Goal: Transaction & Acquisition: Book appointment/travel/reservation

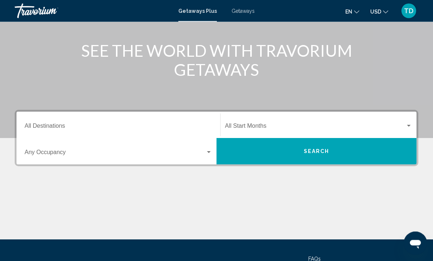
scroll to position [80, 0]
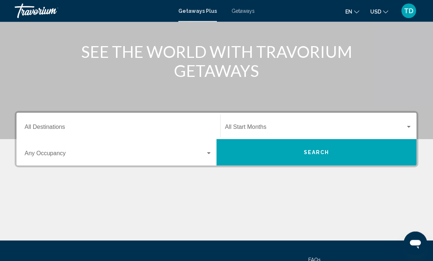
click at [94, 126] on input "Destination All Destinations" at bounding box center [118, 129] width 187 height 7
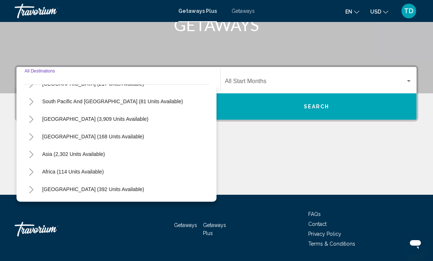
scroll to position [119, 0]
click at [34, 153] on button "Toggle Asia (2,302 units available)" at bounding box center [31, 154] width 15 height 15
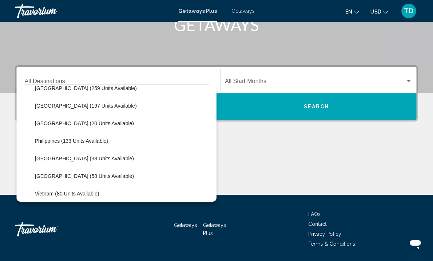
scroll to position [274, 0]
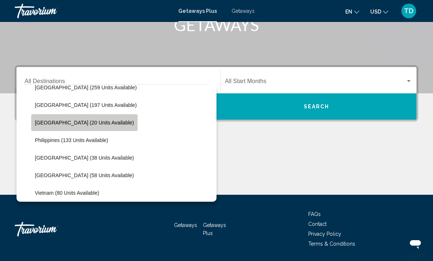
click at [90, 121] on span "[GEOGRAPHIC_DATA] (20 units available)" at bounding box center [84, 123] width 99 height 6
type input "**********"
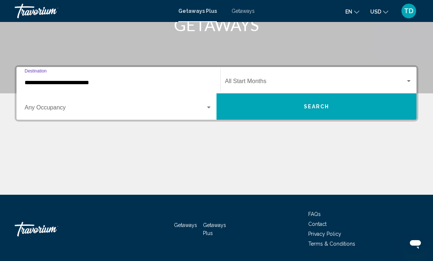
click at [199, 110] on span "Search widget" at bounding box center [115, 109] width 181 height 7
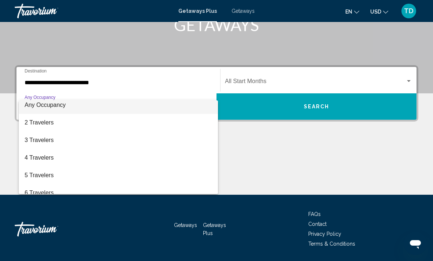
scroll to position [4, 0]
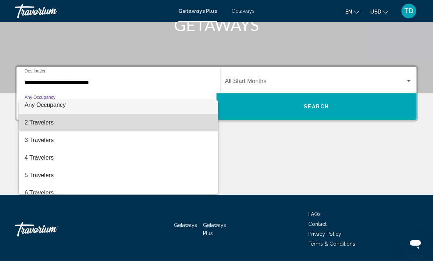
click at [97, 117] on span "2 Travelers" at bounding box center [118, 123] width 187 height 18
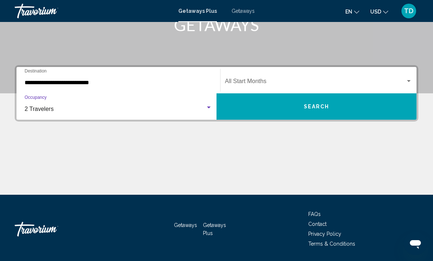
click at [351, 77] on div "Start Month All Start Months" at bounding box center [318, 80] width 187 height 23
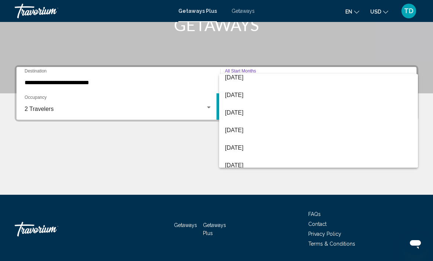
scroll to position [129, 0]
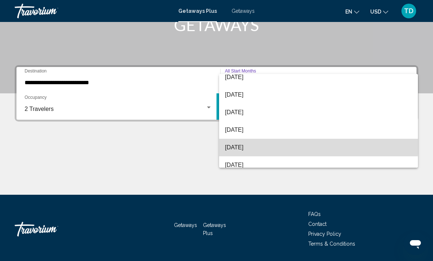
click at [247, 143] on span "[DATE]" at bounding box center [318, 148] width 187 height 18
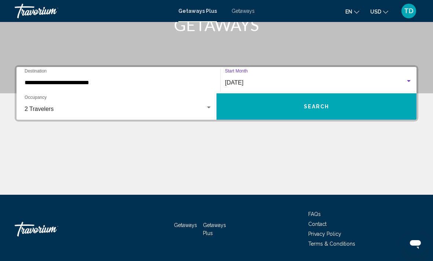
click at [342, 107] on button "Search" at bounding box center [316, 107] width 200 height 26
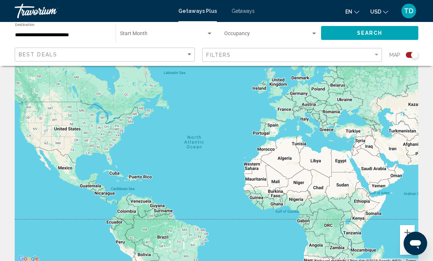
scroll to position [29, 0]
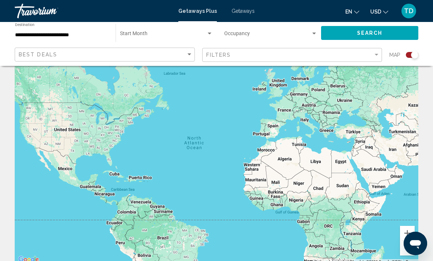
click at [207, 31] on div "Search widget" at bounding box center [209, 34] width 7 height 6
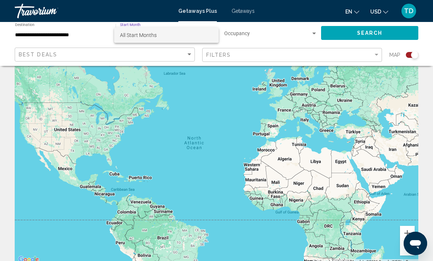
click at [181, 36] on span "All Start Months" at bounding box center [166, 35] width 93 height 15
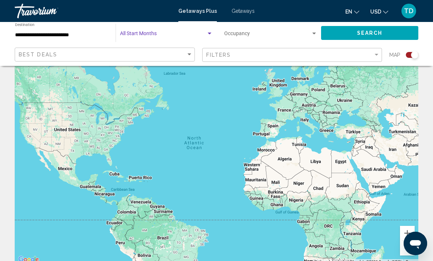
click at [293, 36] on span "Search widget" at bounding box center [267, 35] width 87 height 6
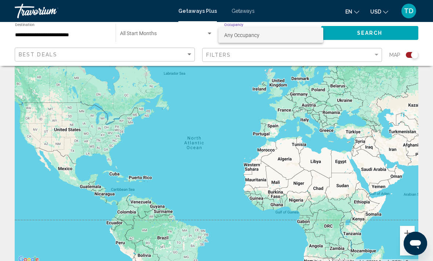
click at [366, 34] on div at bounding box center [216, 130] width 433 height 261
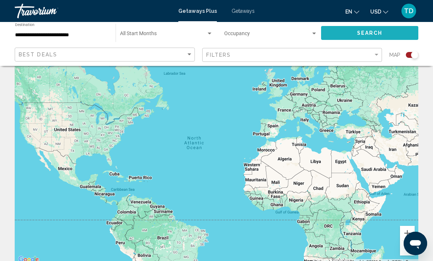
click at [355, 30] on button "Search" at bounding box center [369, 33] width 97 height 14
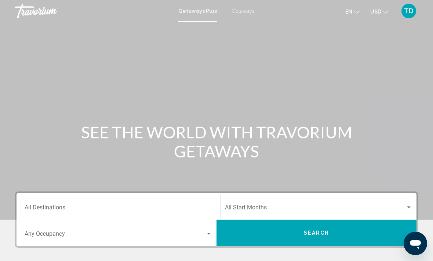
click at [141, 200] on div "Destination All Destinations" at bounding box center [118, 206] width 187 height 23
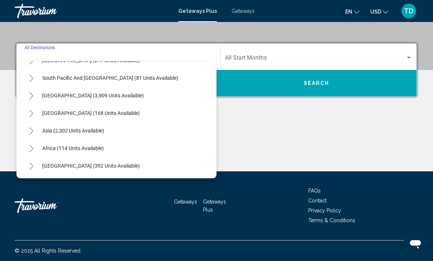
scroll to position [119, 0]
click at [76, 128] on span "Asia (2,302 units available)" at bounding box center [73, 131] width 62 height 6
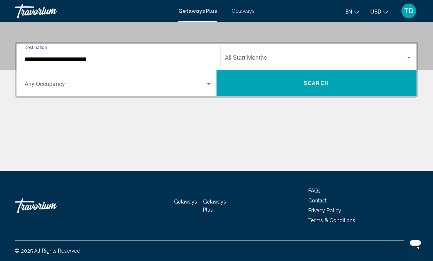
click at [207, 85] on div "Search widget" at bounding box center [208, 84] width 7 height 6
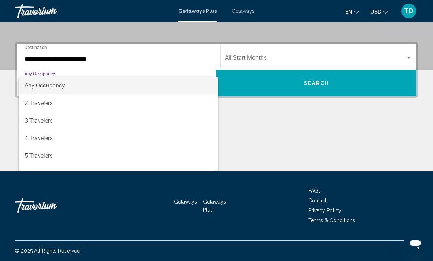
click at [158, 59] on div at bounding box center [216, 130] width 433 height 261
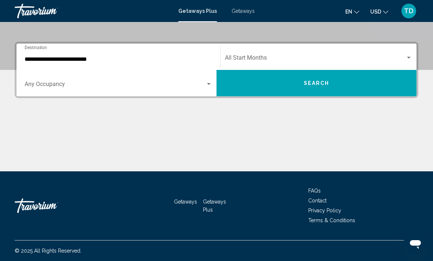
click at [119, 56] on input "**********" at bounding box center [118, 59] width 187 height 7
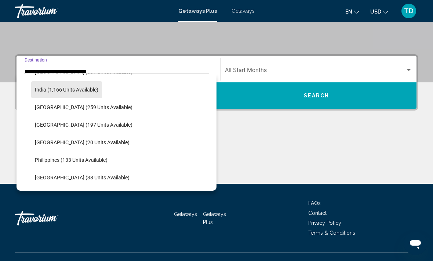
scroll to position [243, 0]
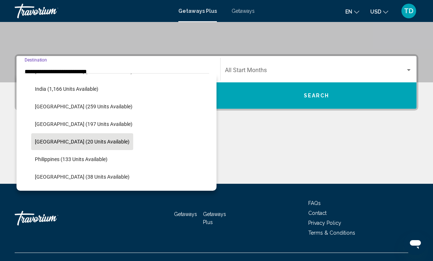
click at [85, 139] on span "[GEOGRAPHIC_DATA] (20 units available)" at bounding box center [82, 142] width 95 height 6
type input "**********"
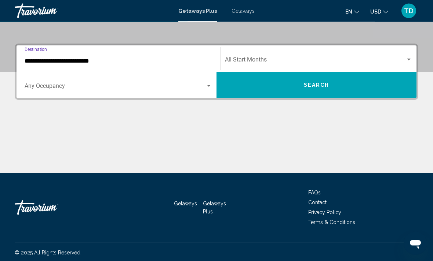
scroll to position [150, 0]
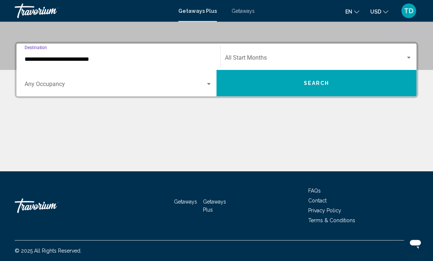
click at [301, 82] on button "Search" at bounding box center [316, 83] width 200 height 26
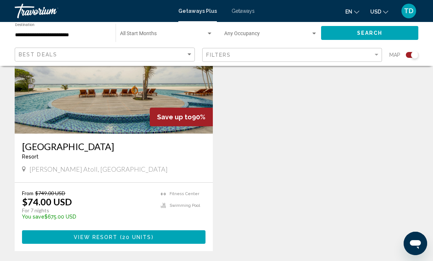
scroll to position [309, 0]
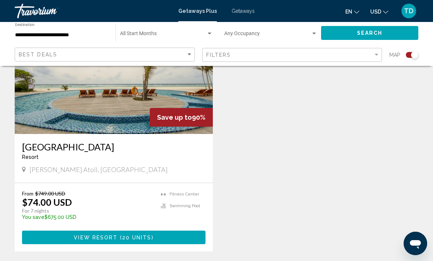
click at [177, 162] on div "[GEOGRAPHIC_DATA] - This is an adults only resort" at bounding box center [113, 154] width 183 height 24
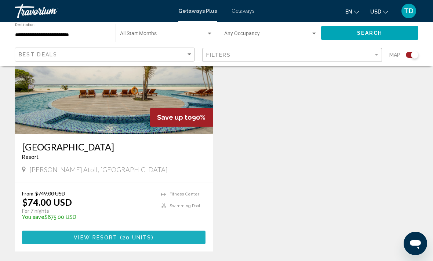
click at [155, 238] on button "View Resort ( 20 units )" at bounding box center [113, 238] width 183 height 14
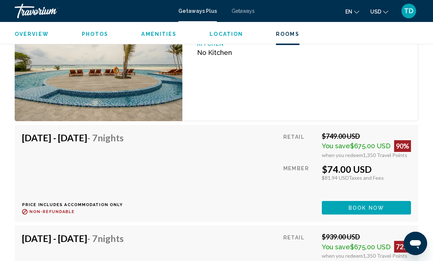
scroll to position [1593, 0]
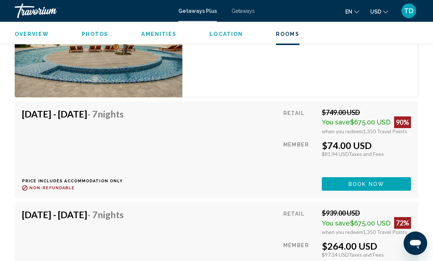
click at [368, 182] on span "Book now" at bounding box center [366, 185] width 36 height 6
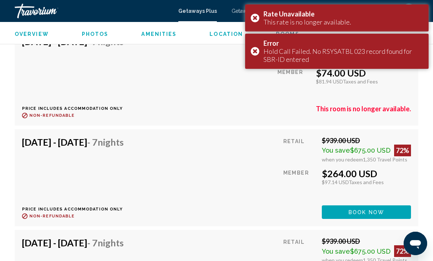
scroll to position [1693, 0]
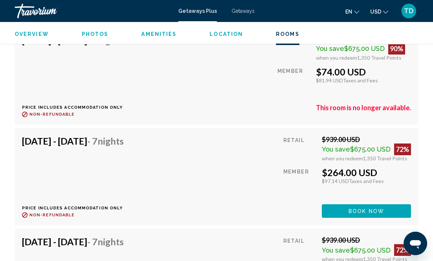
click at [363, 209] on span "Book now" at bounding box center [366, 212] width 36 height 6
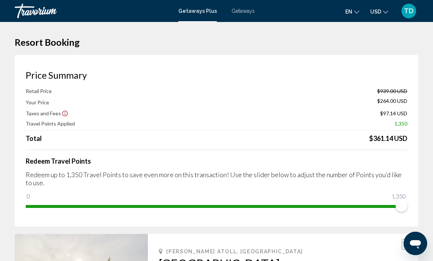
click at [242, 11] on span "Getaways" at bounding box center [242, 11] width 23 height 6
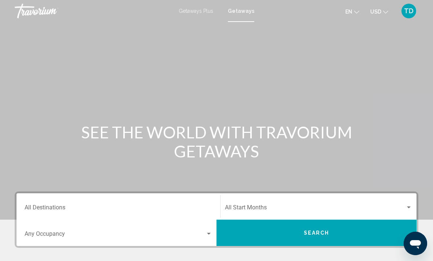
click at [150, 204] on div "Destination All Destinations" at bounding box center [118, 206] width 187 height 23
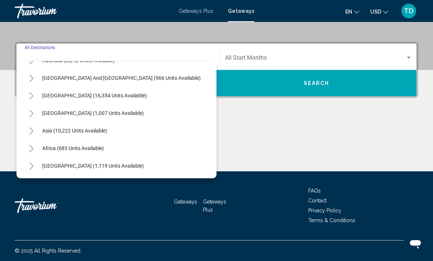
scroll to position [119, 0]
click at [35, 134] on button "Toggle Asia (10,222 units available)" at bounding box center [31, 131] width 15 height 15
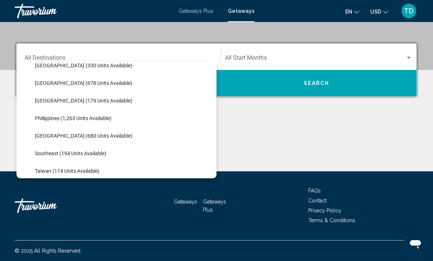
scroll to position [291, 0]
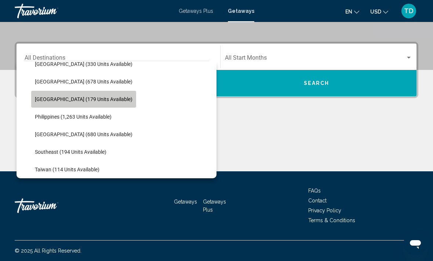
click at [95, 99] on span "[GEOGRAPHIC_DATA] (179 units available)" at bounding box center [84, 99] width 98 height 6
type input "**********"
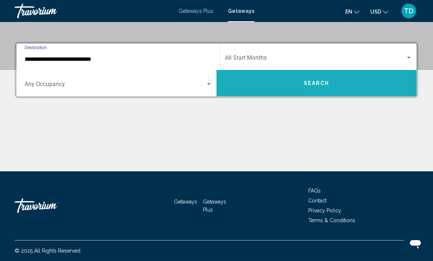
click at [329, 83] on span "Search" at bounding box center [317, 84] width 26 height 6
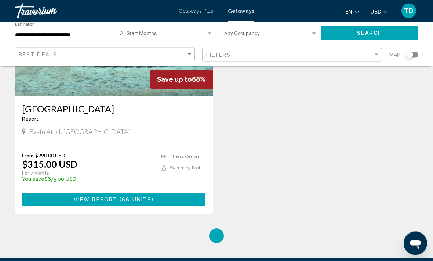
scroll to position [370, 0]
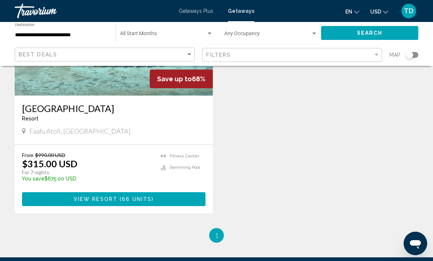
click at [150, 201] on span "66 units" at bounding box center [137, 200] width 30 height 6
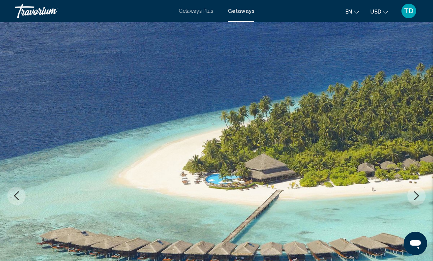
click at [390, 216] on img "Main content" at bounding box center [216, 196] width 433 height 348
click at [415, 197] on icon "Next image" at bounding box center [416, 196] width 9 height 9
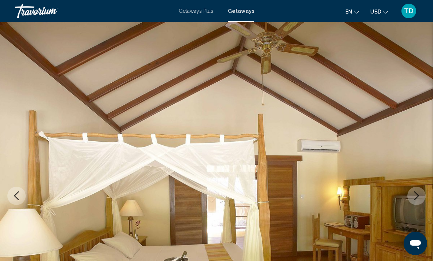
click at [415, 197] on icon "Next image" at bounding box center [416, 196] width 9 height 9
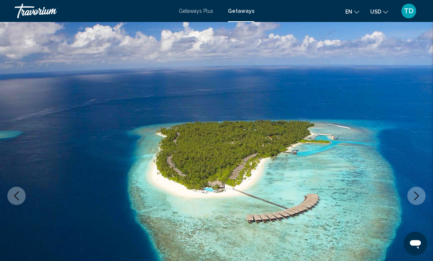
click at [415, 199] on icon "Next image" at bounding box center [416, 196] width 9 height 9
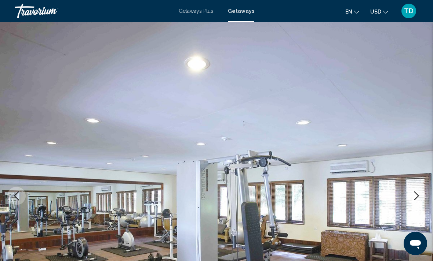
click at [415, 199] on icon "Next image" at bounding box center [416, 196] width 9 height 9
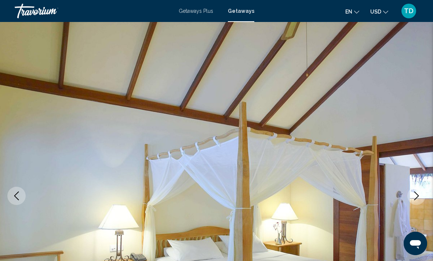
click at [415, 201] on button "Next image" at bounding box center [416, 196] width 18 height 18
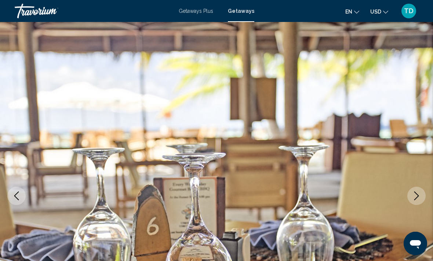
click at [417, 197] on icon "Next image" at bounding box center [416, 196] width 9 height 9
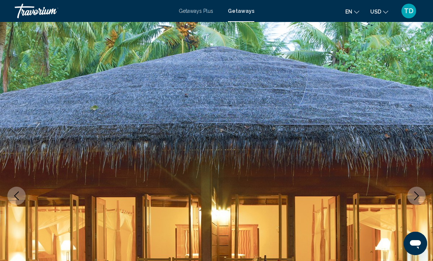
click at [418, 195] on icon "Next image" at bounding box center [416, 196] width 9 height 9
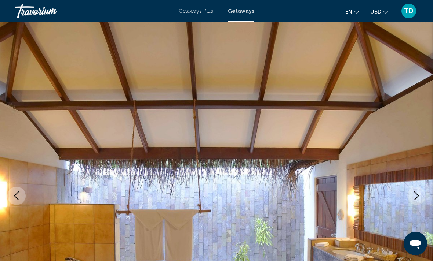
click at [417, 197] on icon "Next image" at bounding box center [416, 196] width 9 height 9
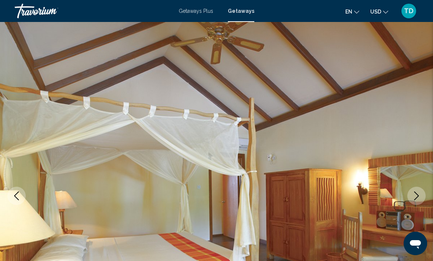
click at [415, 198] on icon "Next image" at bounding box center [416, 196] width 9 height 9
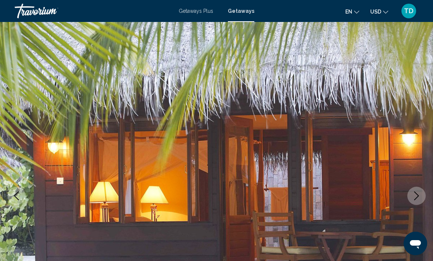
click at [420, 197] on icon "Next image" at bounding box center [416, 196] width 9 height 9
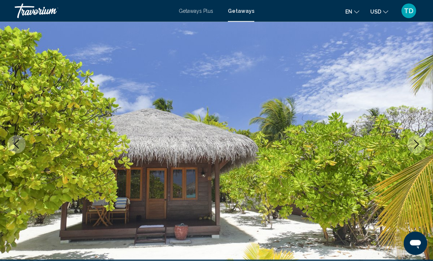
scroll to position [52, 0]
click at [414, 148] on icon "Next image" at bounding box center [416, 144] width 9 height 9
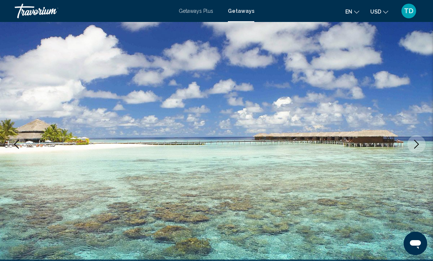
click at [417, 147] on icon "Next image" at bounding box center [416, 144] width 9 height 9
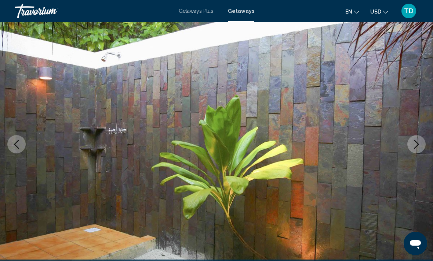
click at [416, 149] on button "Next image" at bounding box center [416, 144] width 18 height 18
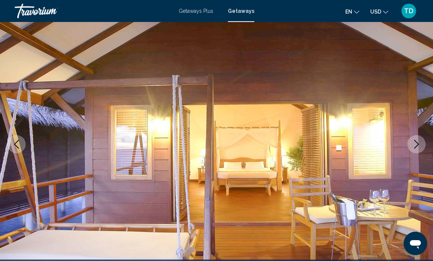
click at [416, 143] on icon "Next image" at bounding box center [416, 144] width 5 height 9
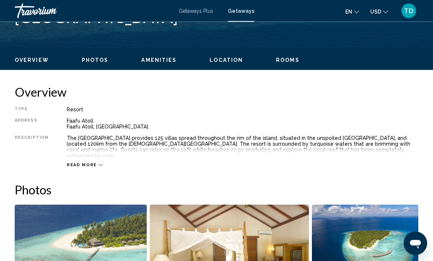
scroll to position [322, 0]
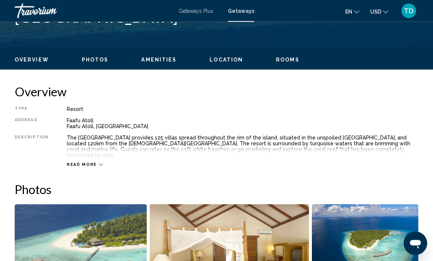
click at [94, 163] on div "Read more" at bounding box center [85, 165] width 36 height 5
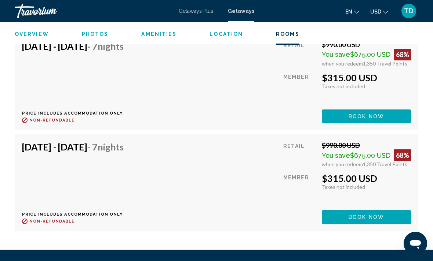
scroll to position [5094, 0]
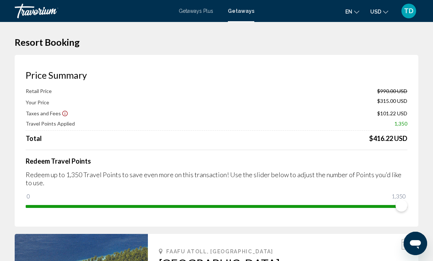
click at [62, 114] on icon "Show Taxes and Fees disclaimer" at bounding box center [65, 113] width 7 height 7
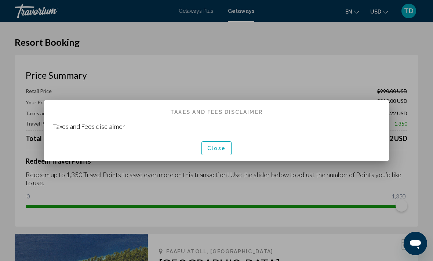
click at [221, 139] on div "Close" at bounding box center [216, 148] width 327 height 25
click at [206, 149] on button "Close" at bounding box center [216, 149] width 30 height 14
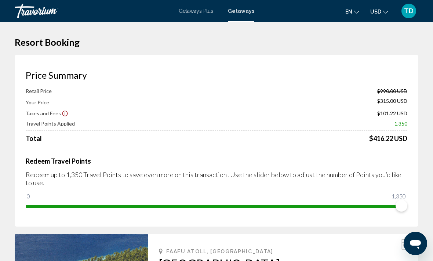
click at [200, 10] on span "Getaways Plus" at bounding box center [196, 11] width 34 height 6
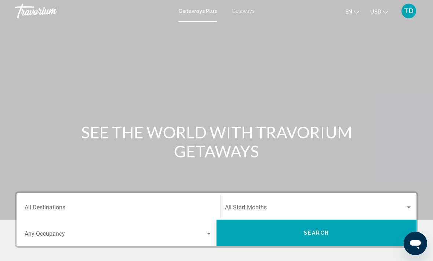
click at [150, 202] on div "Destination All Destinations" at bounding box center [118, 206] width 187 height 23
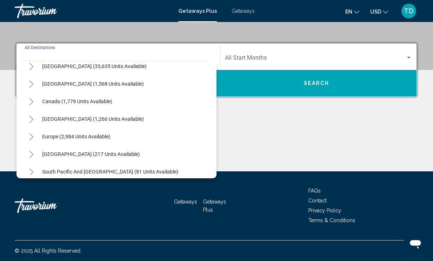
scroll to position [29, 0]
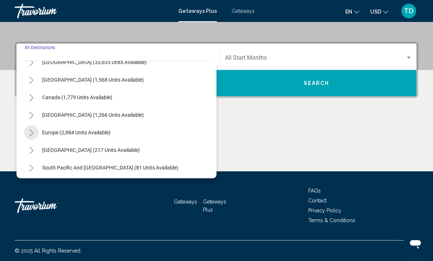
click at [34, 134] on button "Toggle Europe (2,984 units available)" at bounding box center [31, 132] width 15 height 15
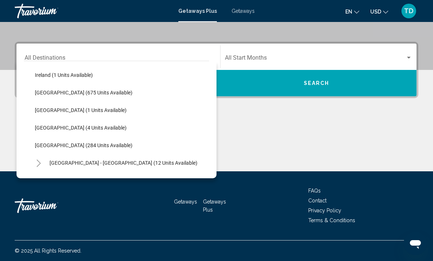
scroll to position [263, 0]
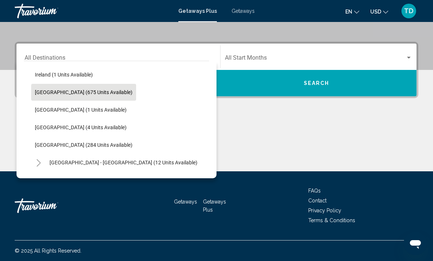
click at [70, 93] on span "[GEOGRAPHIC_DATA] (675 units available)" at bounding box center [84, 92] width 98 height 6
type input "**********"
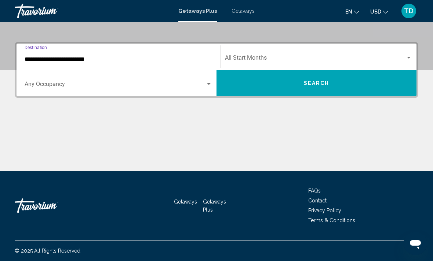
click at [279, 85] on button "Search" at bounding box center [316, 83] width 200 height 26
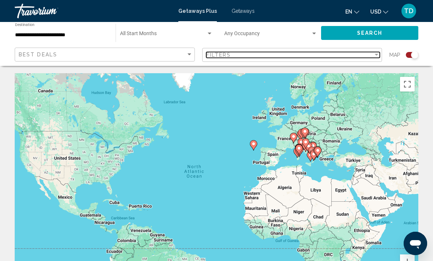
click at [376, 55] on div "Filter" at bounding box center [376, 55] width 4 height 2
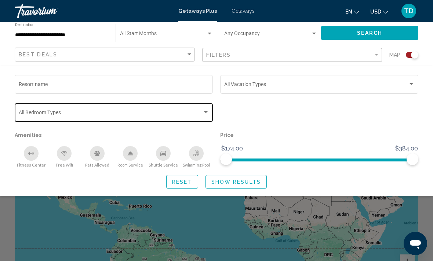
click at [205, 115] on div "Search widget" at bounding box center [205, 113] width 7 height 6
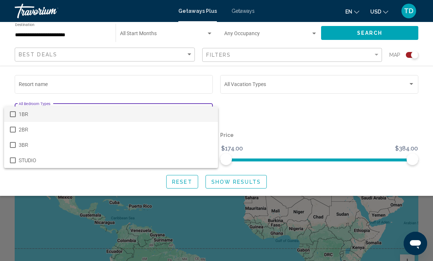
click at [256, 113] on div at bounding box center [216, 130] width 433 height 261
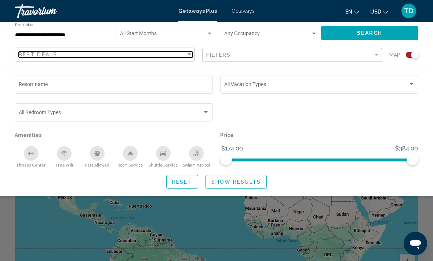
click at [188, 57] on div "Sort by" at bounding box center [189, 55] width 7 height 6
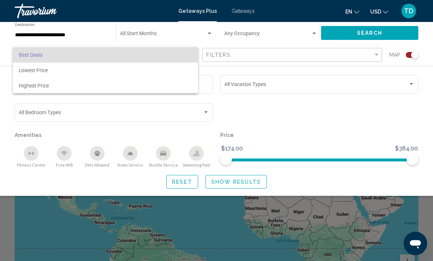
click at [265, 111] on div at bounding box center [216, 130] width 433 height 261
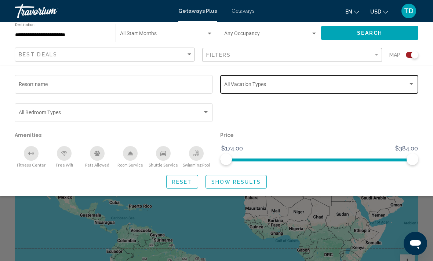
click at [413, 83] on div "Search widget" at bounding box center [411, 84] width 7 height 6
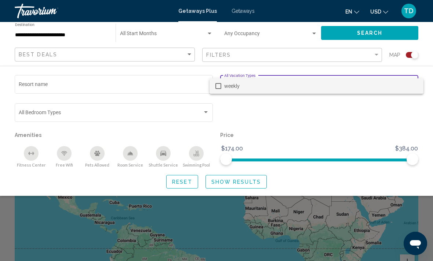
click at [355, 124] on div at bounding box center [216, 130] width 433 height 261
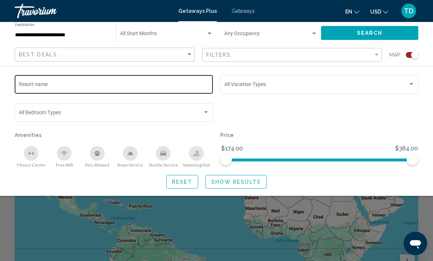
click at [194, 88] on input "Resort name" at bounding box center [114, 86] width 190 height 6
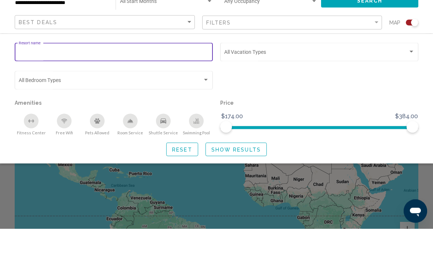
click at [281, 102] on div "Search widget" at bounding box center [318, 116] width 205 height 28
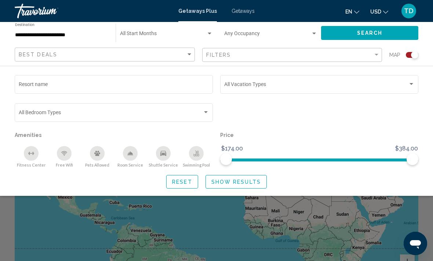
click at [240, 181] on span "Show Results" at bounding box center [236, 182] width 50 height 6
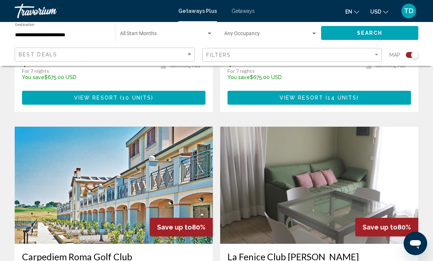
scroll to position [715, 0]
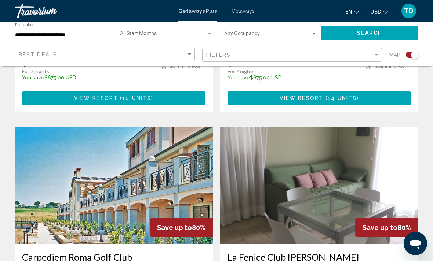
click at [171, 190] on img "Main content" at bounding box center [114, 185] width 198 height 117
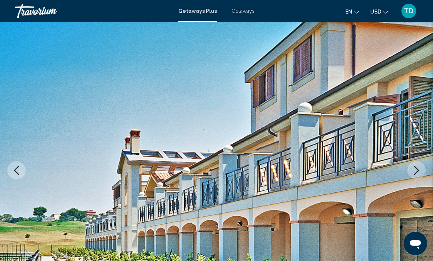
scroll to position [26, 0]
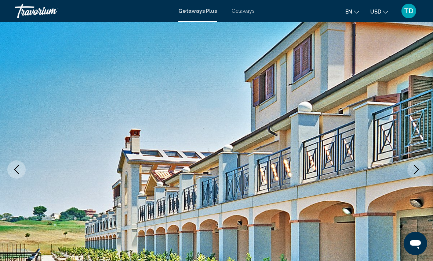
click at [423, 172] on button "Next image" at bounding box center [416, 170] width 18 height 18
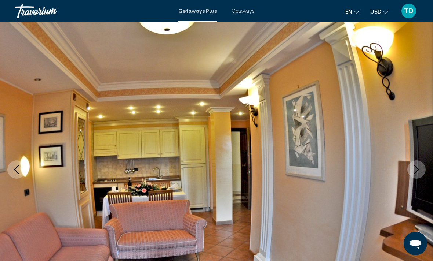
click at [421, 172] on button "Next image" at bounding box center [416, 170] width 18 height 18
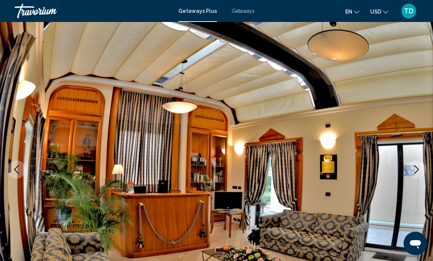
click at [414, 172] on icon "Next image" at bounding box center [416, 169] width 9 height 9
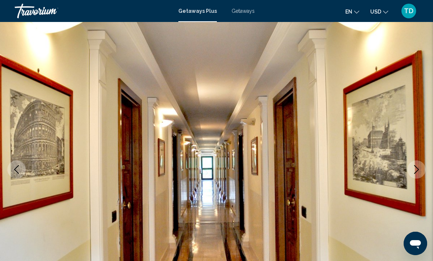
click at [415, 173] on icon "Next image" at bounding box center [416, 169] width 5 height 9
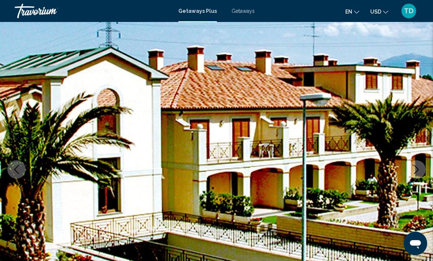
click at [415, 173] on icon "Next image" at bounding box center [416, 169] width 5 height 9
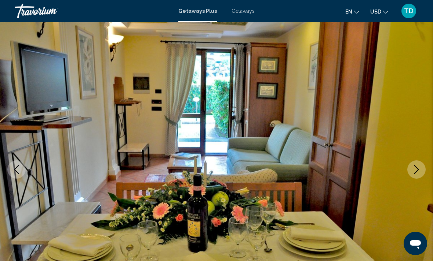
click at [414, 171] on icon "Next image" at bounding box center [416, 169] width 9 height 9
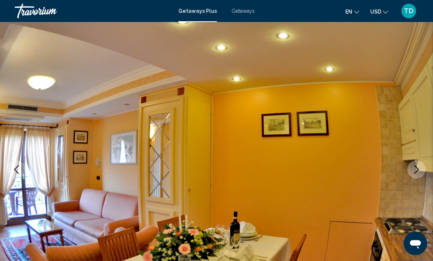
click at [415, 173] on icon "Next image" at bounding box center [416, 169] width 9 height 9
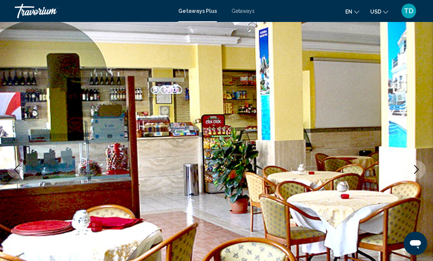
click at [415, 172] on icon "Next image" at bounding box center [416, 169] width 9 height 9
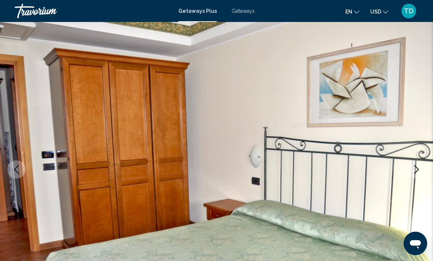
click at [415, 171] on icon "Next image" at bounding box center [416, 169] width 9 height 9
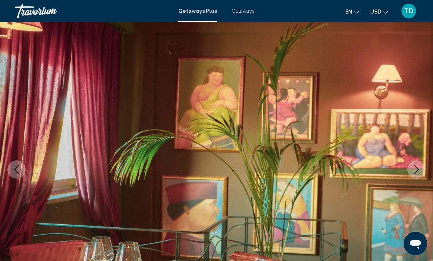
click at [415, 172] on icon "Next image" at bounding box center [416, 169] width 5 height 9
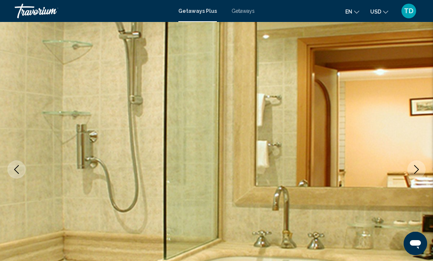
click at [417, 171] on icon "Next image" at bounding box center [416, 169] width 5 height 9
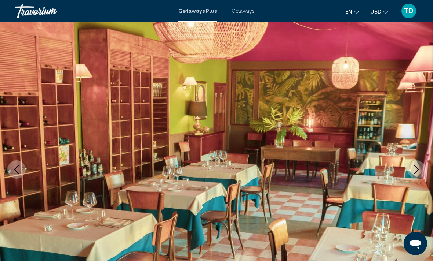
click at [417, 172] on icon "Next image" at bounding box center [416, 169] width 9 height 9
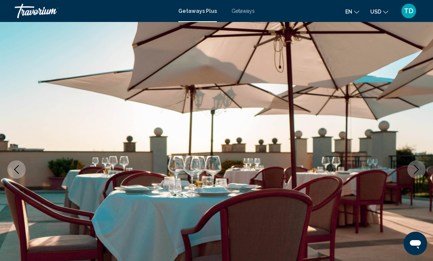
click at [416, 172] on icon "Next image" at bounding box center [416, 169] width 5 height 9
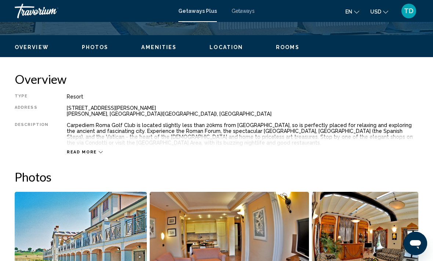
scroll to position [335, 0]
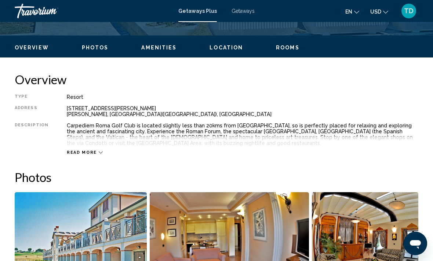
click at [99, 155] on icon "Main content" at bounding box center [101, 153] width 4 height 4
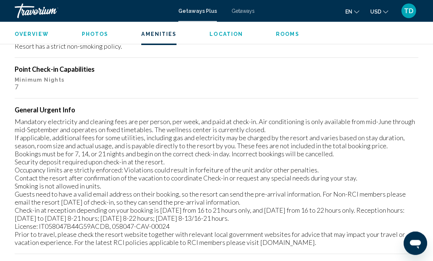
scroll to position [1004, 0]
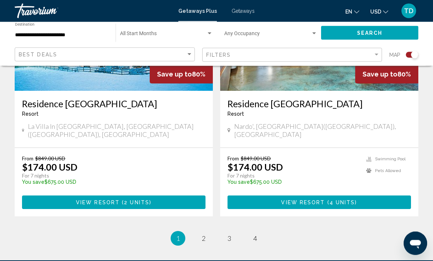
scroll to position [1660, 0]
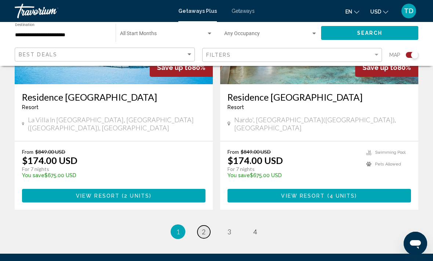
click at [206, 226] on link "page 2" at bounding box center [203, 232] width 13 height 13
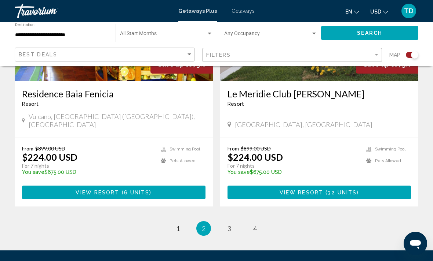
scroll to position [1660, 0]
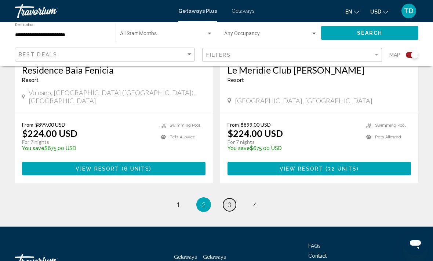
click at [226, 199] on link "page 3" at bounding box center [229, 205] width 13 height 13
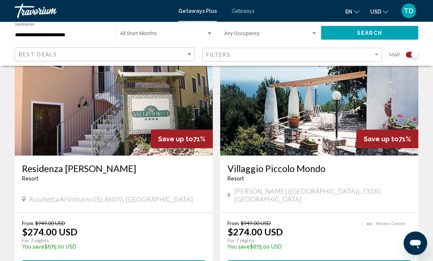
scroll to position [1571, 0]
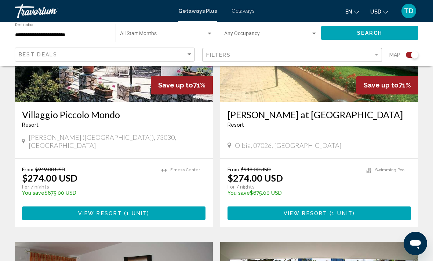
scroll to position [349, 0]
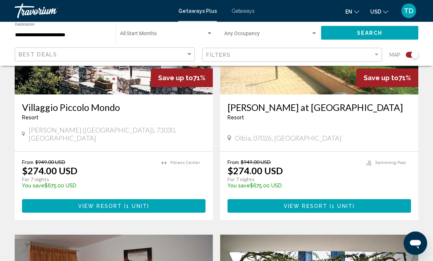
click at [160, 204] on button "View Resort ( 1 unit )" at bounding box center [113, 207] width 183 height 14
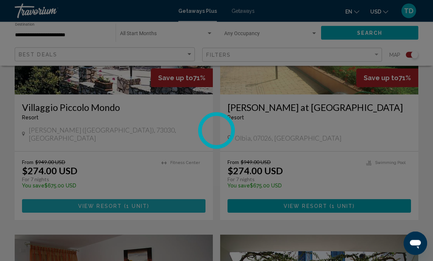
scroll to position [349, 0]
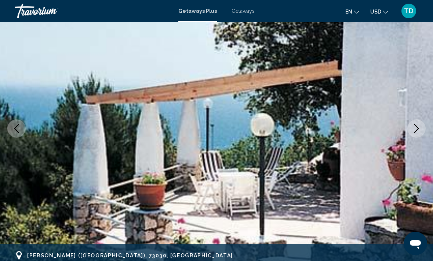
scroll to position [66, 0]
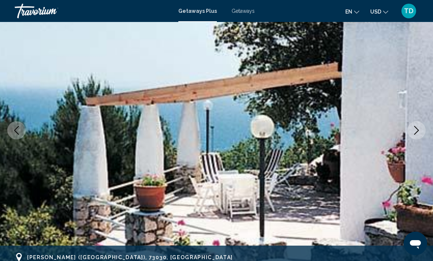
click at [418, 136] on button "Next image" at bounding box center [416, 130] width 18 height 18
click at [418, 131] on icon "Next image" at bounding box center [416, 130] width 9 height 9
click at [417, 132] on icon "Next image" at bounding box center [416, 130] width 5 height 9
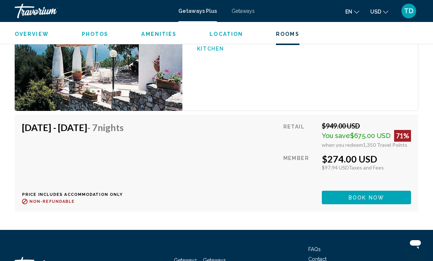
scroll to position [1286, 0]
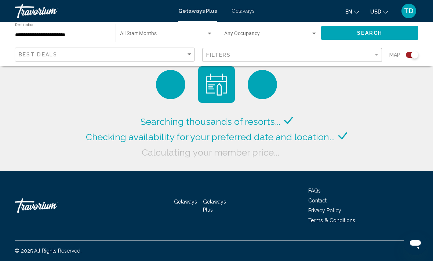
click at [258, 3] on mat-toolbar "Getaways Plus Getaways en English Español Français Italiano Português русский U…" at bounding box center [216, 11] width 433 height 22
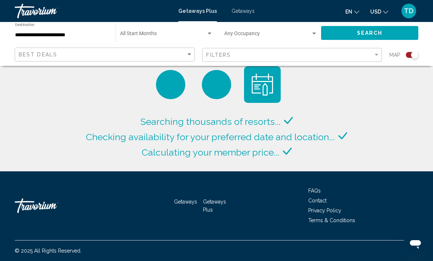
click at [247, 14] on span "Getaways" at bounding box center [242, 11] width 23 height 6
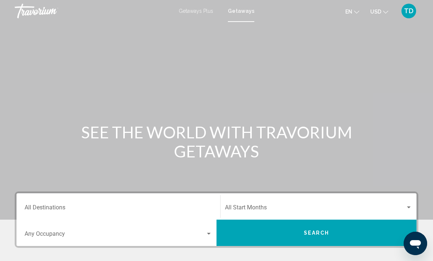
click at [144, 206] on input "Destination All Destinations" at bounding box center [118, 209] width 187 height 7
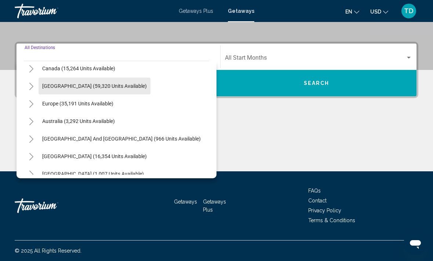
scroll to position [58, 0]
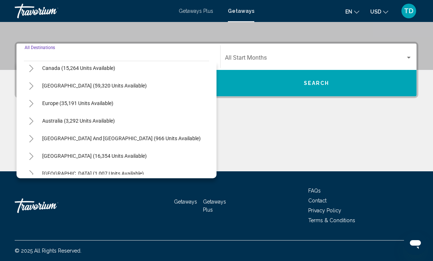
click at [34, 109] on button "Toggle Europe (35,191 units available)" at bounding box center [31, 103] width 15 height 15
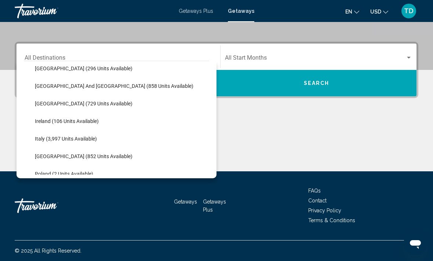
scroll to position [241, 0]
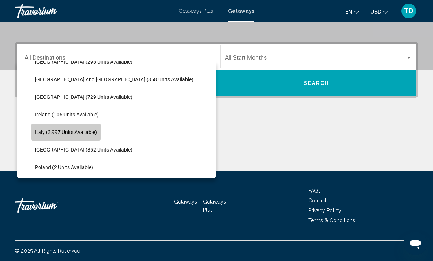
click at [86, 135] on button "Italy (3,997 units available)" at bounding box center [65, 132] width 69 height 17
type input "**********"
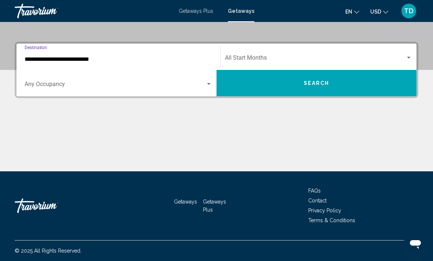
click at [319, 85] on span "Search" at bounding box center [317, 84] width 26 height 6
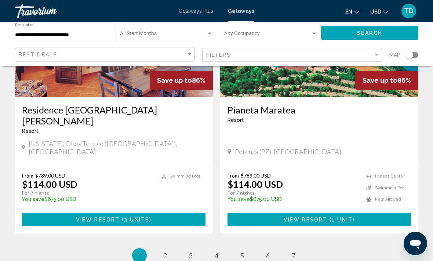
scroll to position [1408, 0]
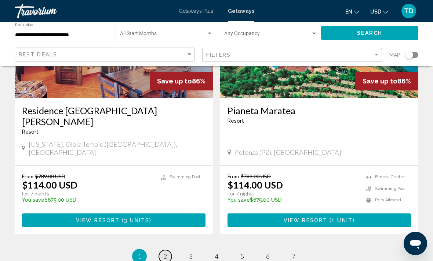
click at [166, 253] on span "2" at bounding box center [165, 257] width 4 height 8
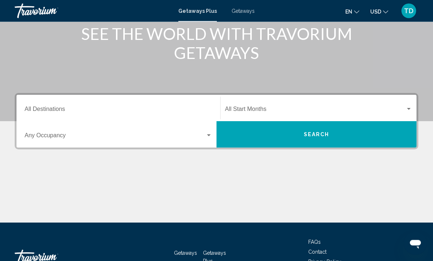
click at [193, 108] on input "Destination All Destinations" at bounding box center [118, 111] width 187 height 7
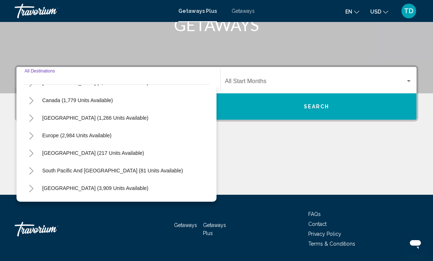
scroll to position [49, 0]
click at [35, 136] on button "Toggle Europe (2,984 units available)" at bounding box center [31, 136] width 15 height 15
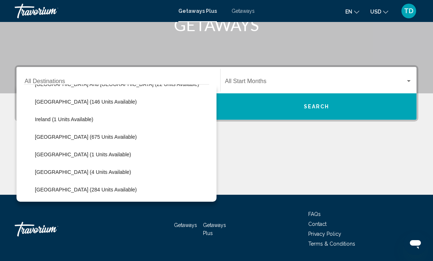
scroll to position [237, 0]
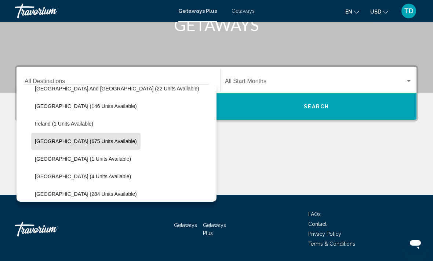
click at [77, 142] on span "[GEOGRAPHIC_DATA] (675 units available)" at bounding box center [86, 142] width 102 height 6
type input "**********"
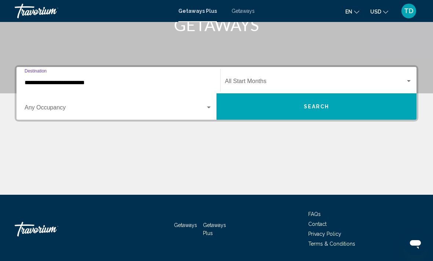
click at [320, 107] on span "Search" at bounding box center [317, 107] width 26 height 6
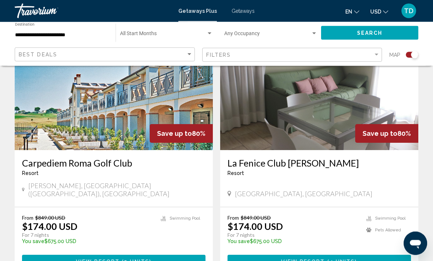
scroll to position [809, 0]
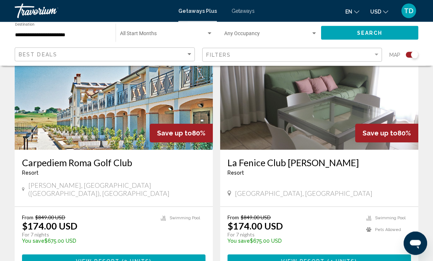
click at [135, 165] on div "Carpediem Roma Golf Club Resort - This is an adults only resort" at bounding box center [113, 170] width 183 height 24
click at [154, 255] on button "View Resort ( 2 units )" at bounding box center [113, 262] width 183 height 14
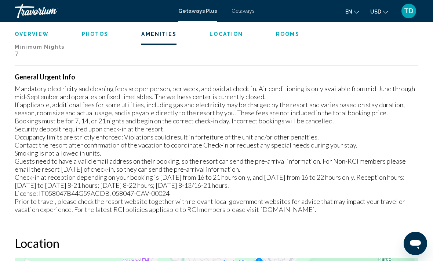
scroll to position [1037, 0]
click at [289, 26] on div "Overview Photos Amenities Location Rooms Search" at bounding box center [216, 33] width 433 height 23
click at [284, 35] on span "Rooms" at bounding box center [287, 34] width 23 height 6
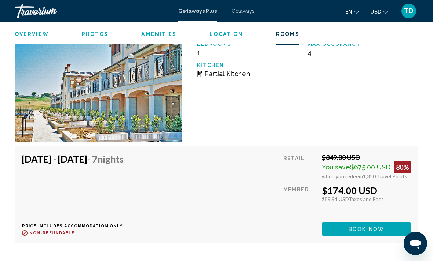
scroll to position [1536, 0]
click at [358, 229] on span "Book now" at bounding box center [366, 230] width 36 height 6
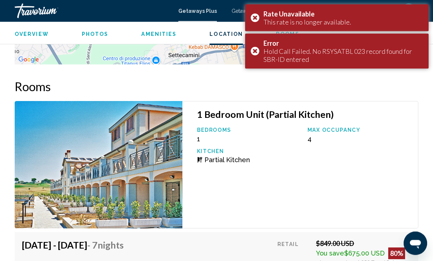
scroll to position [1447, 0]
